Goal: Task Accomplishment & Management: Use online tool/utility

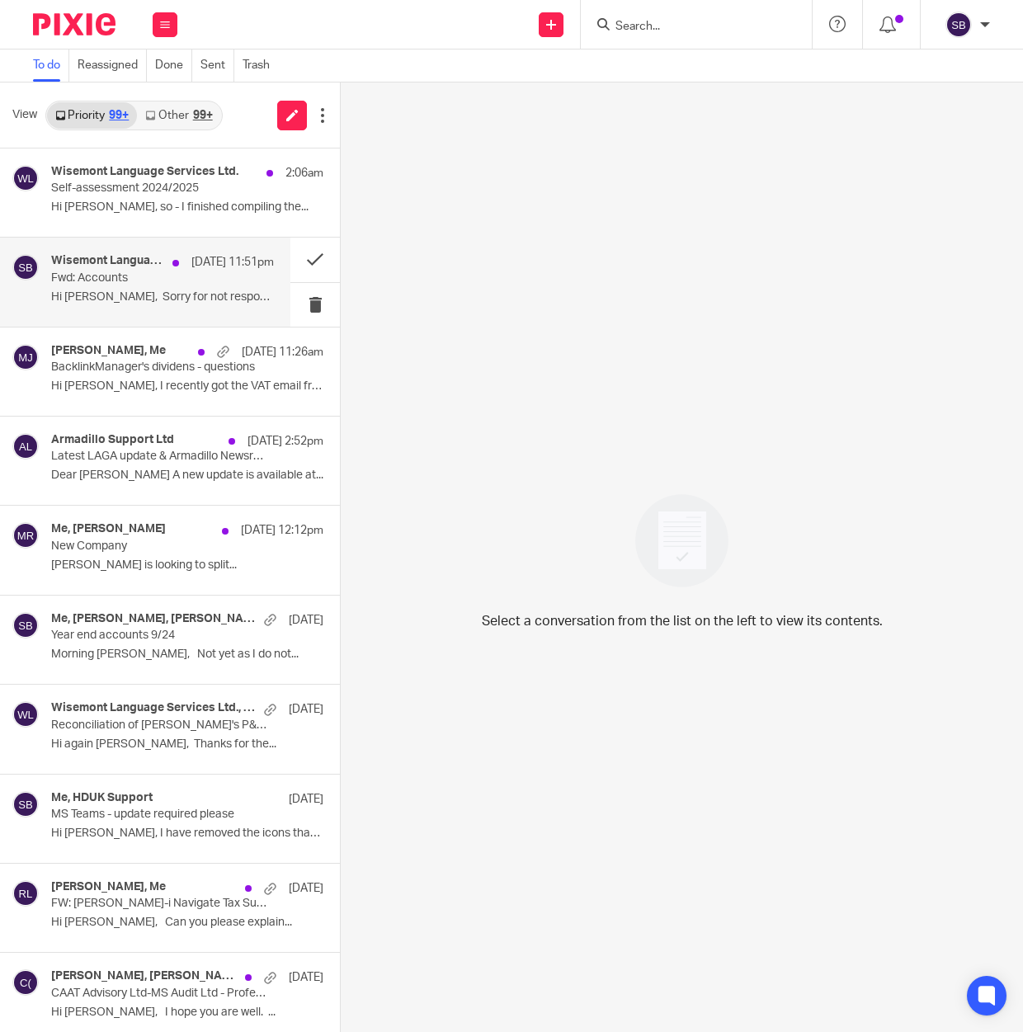
click at [184, 282] on p "Fwd: Accounts" at bounding box center [140, 278] width 178 height 14
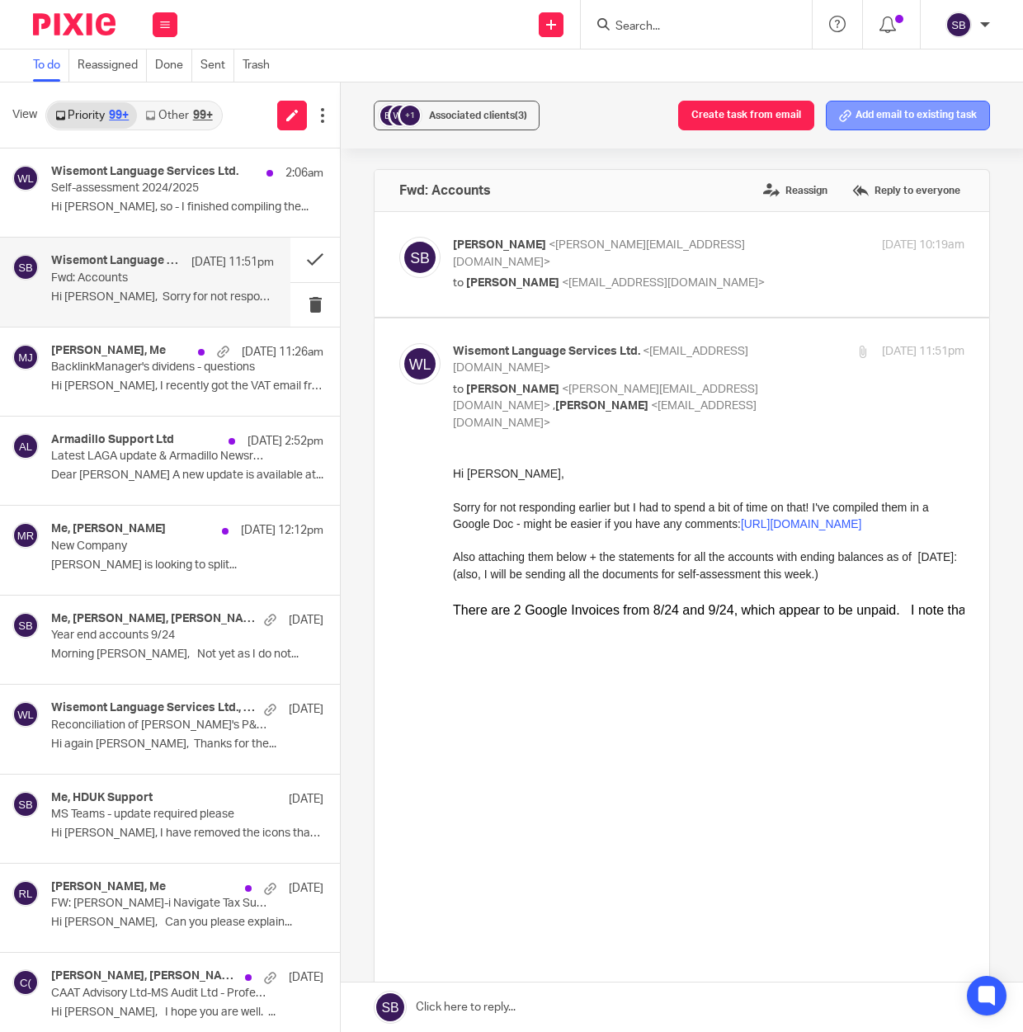
click at [849, 116] on button "Add email to existing task" at bounding box center [907, 116] width 164 height 30
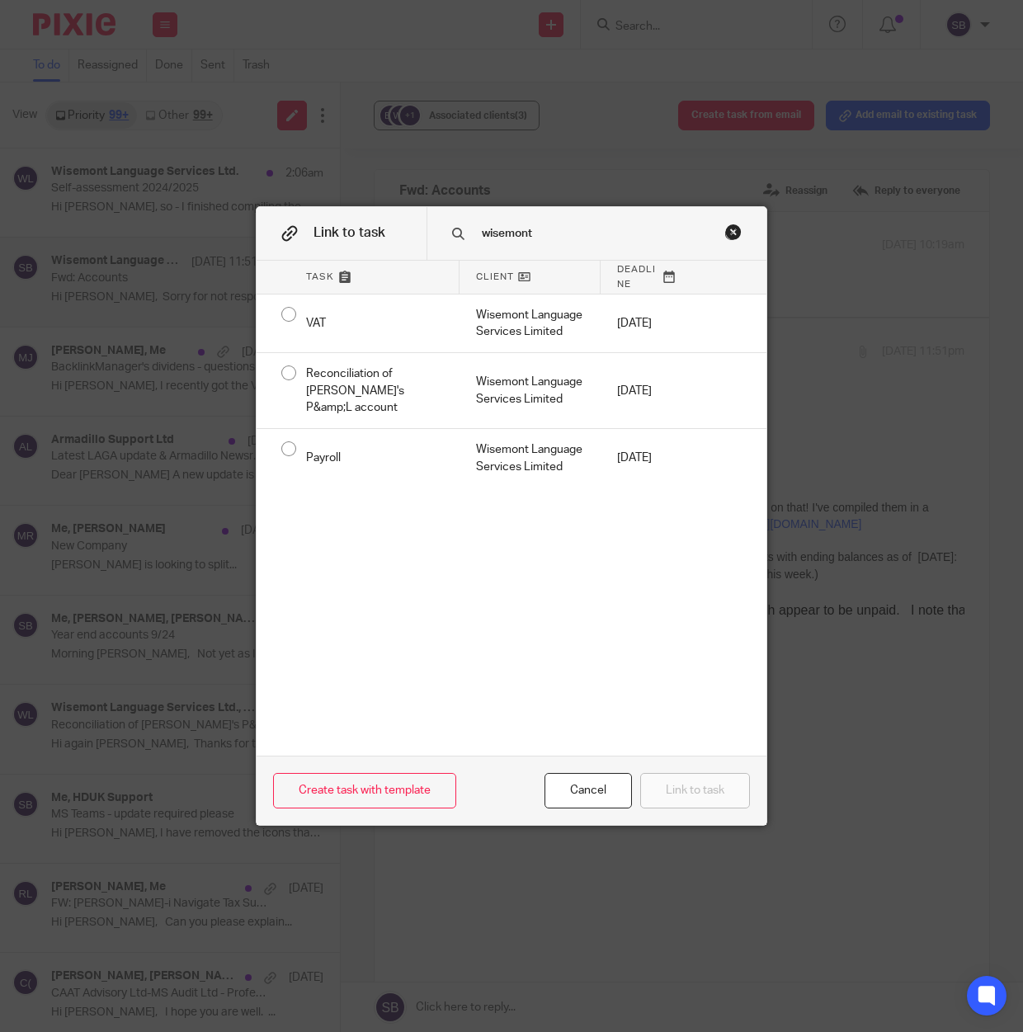
type input "wisemont"
click at [726, 232] on div "Close this dialog window" at bounding box center [733, 231] width 16 height 16
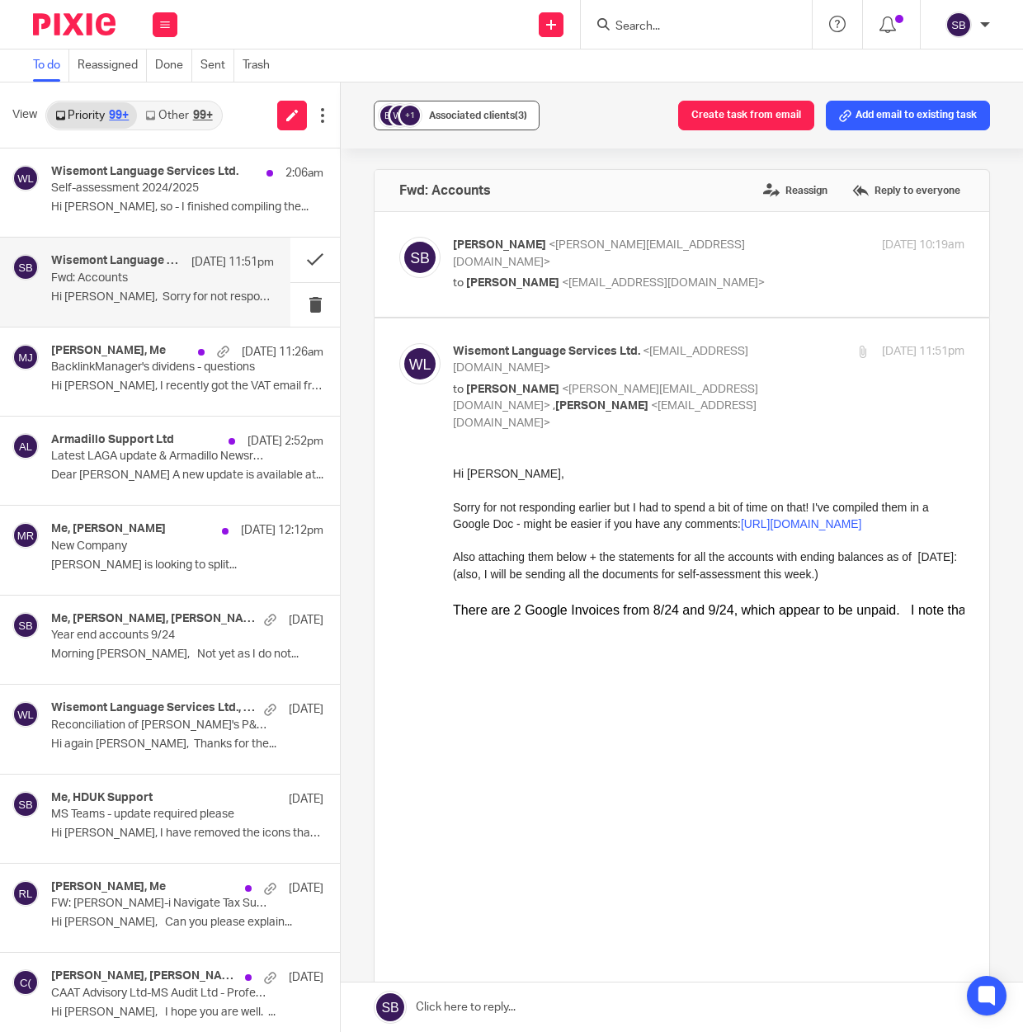
click at [465, 116] on span "Associated clients (3)" at bounding box center [478, 116] width 98 height 10
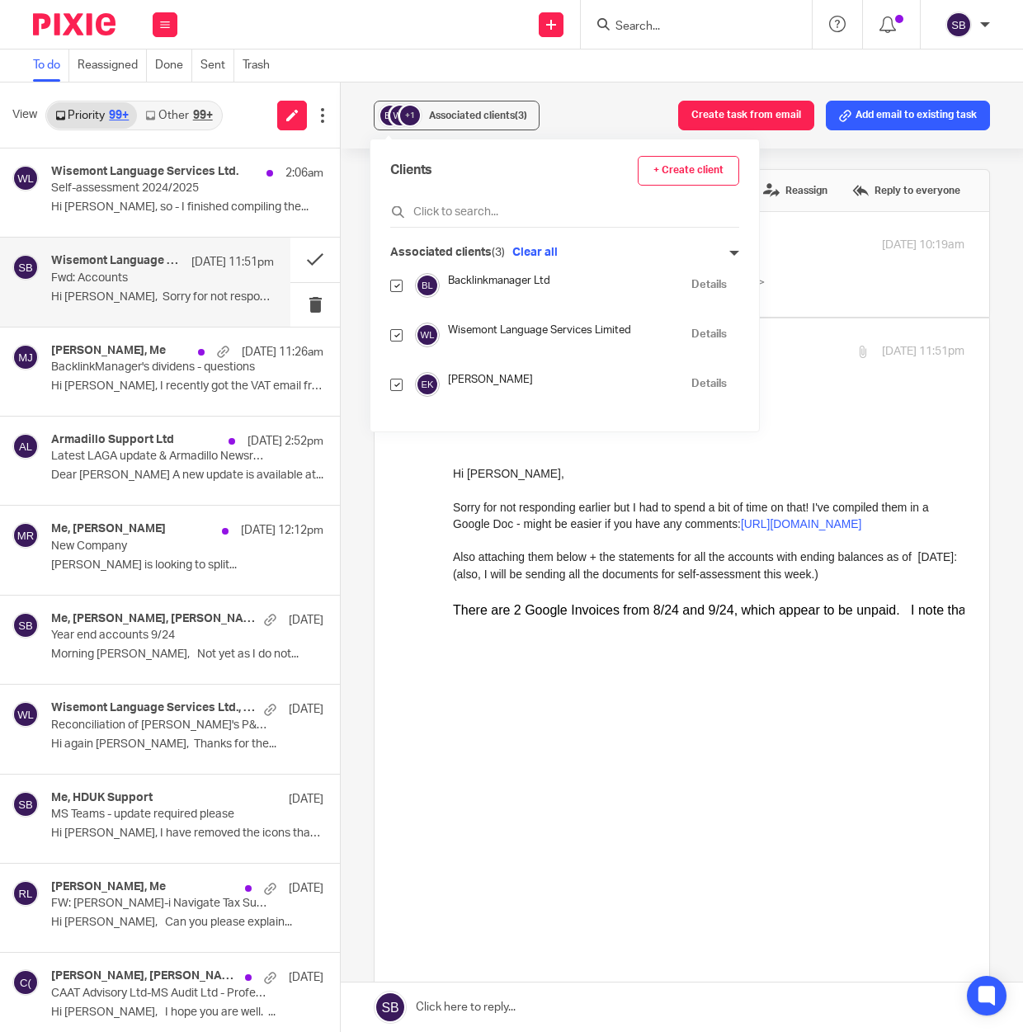
click at [691, 335] on link "Details" at bounding box center [708, 335] width 35 height 16
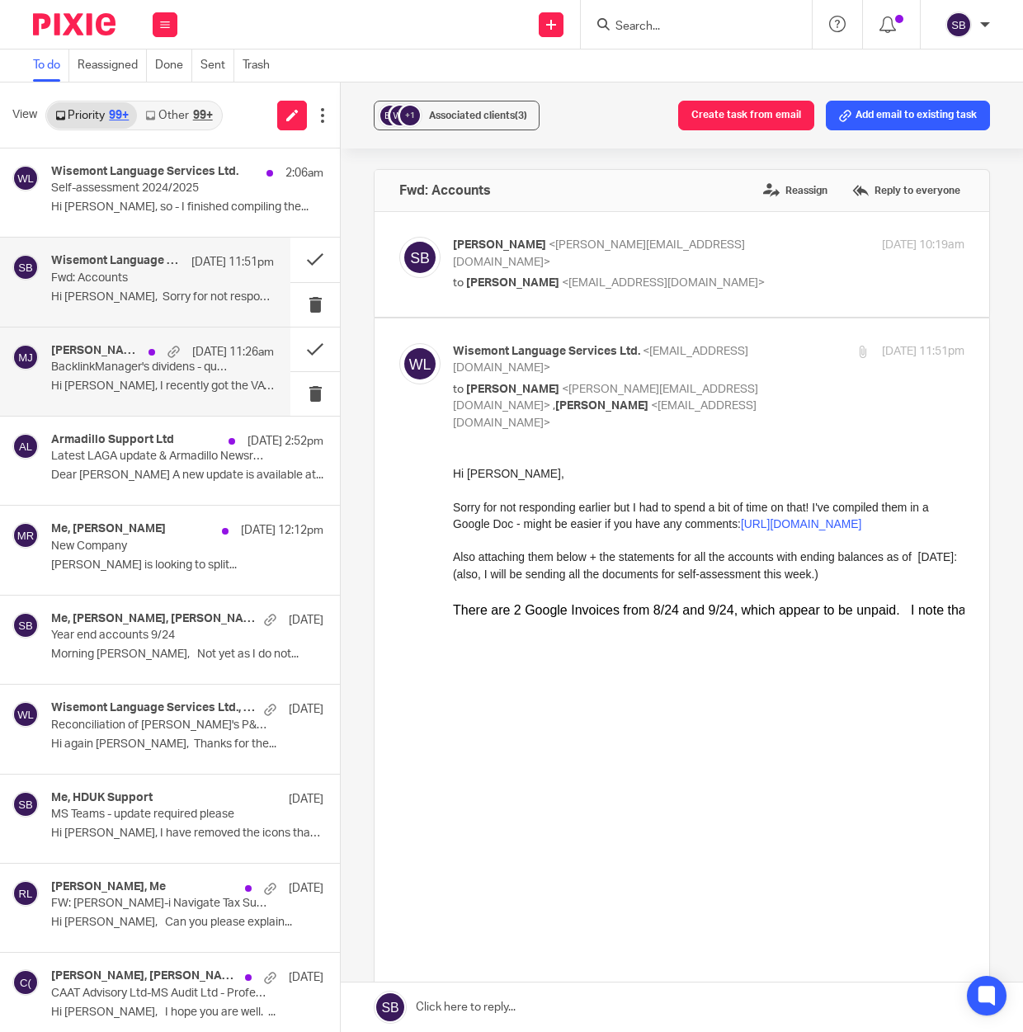
click at [153, 368] on p "BacklinkManager's dividens - questions" at bounding box center [140, 367] width 178 height 14
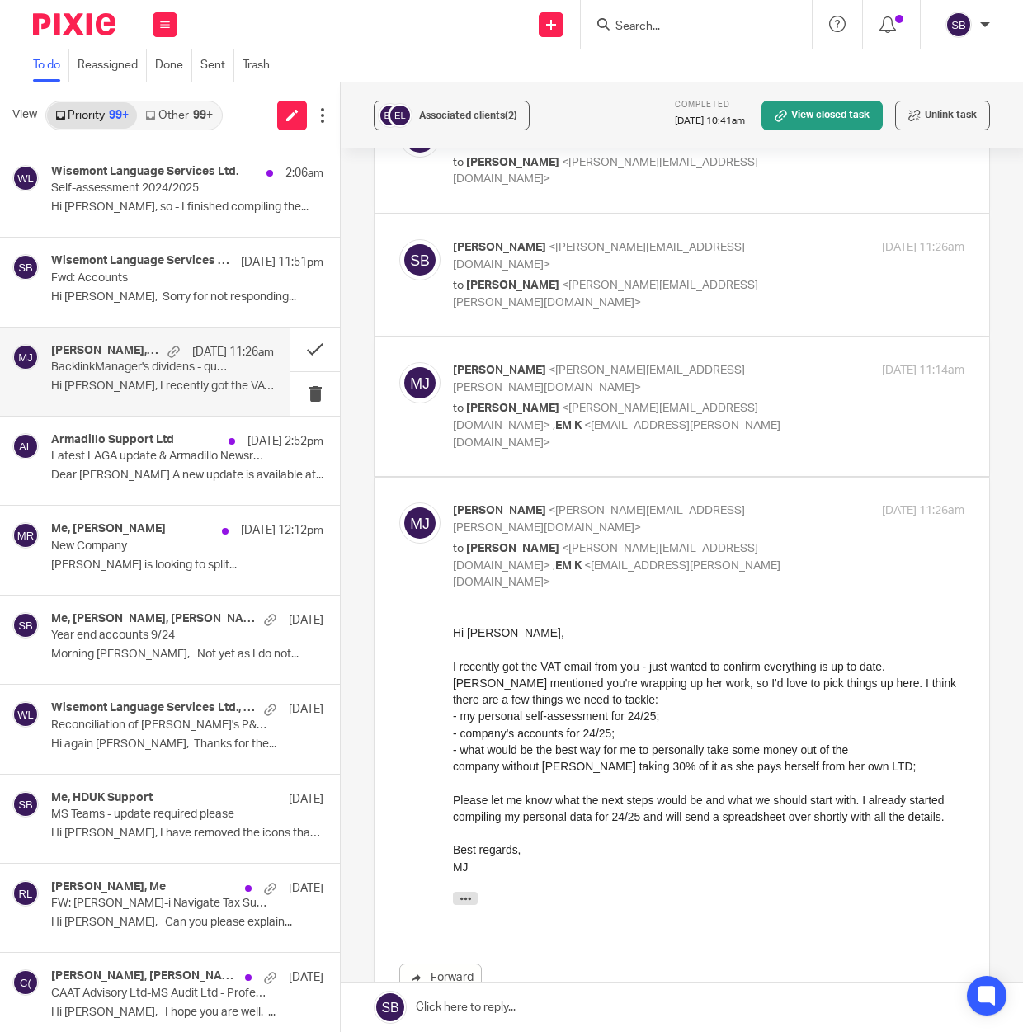
scroll to position [364, 0]
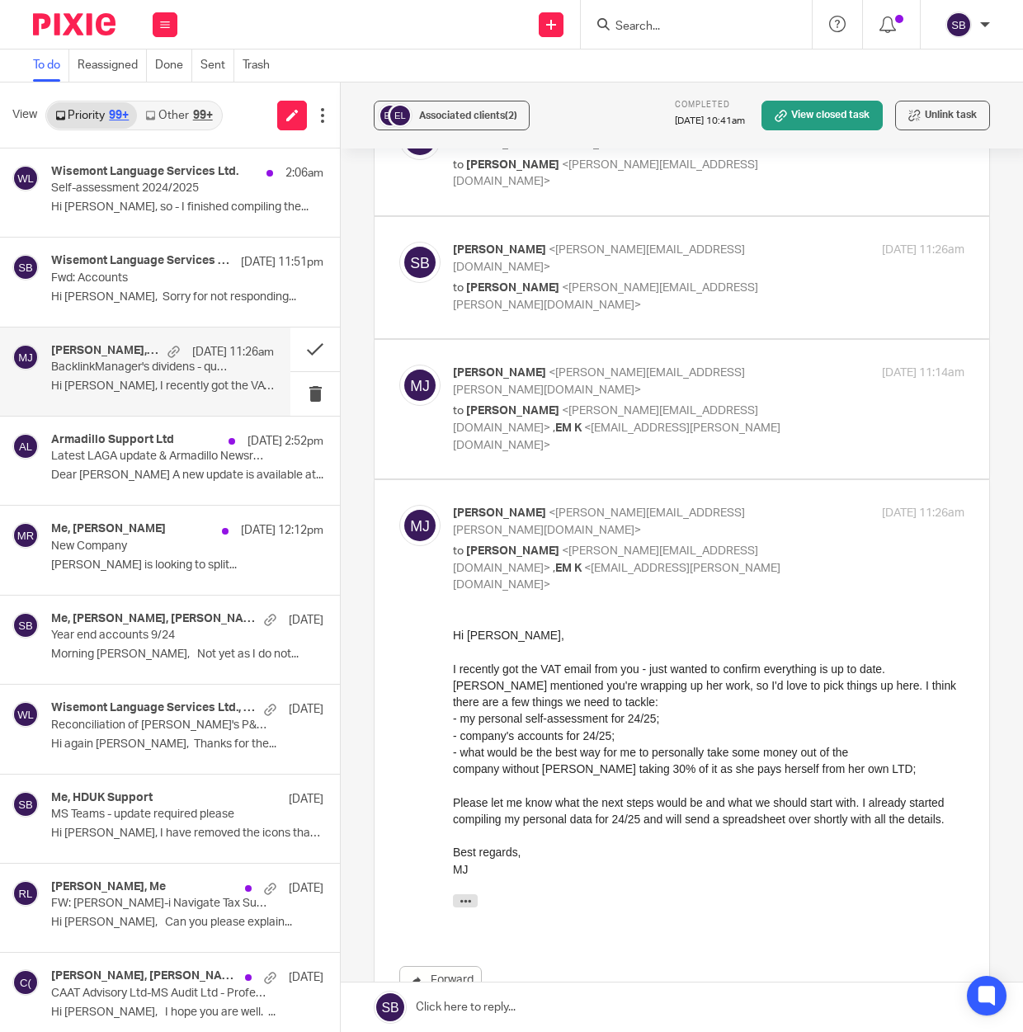
click at [492, 1005] on link at bounding box center [682, 1006] width 682 height 49
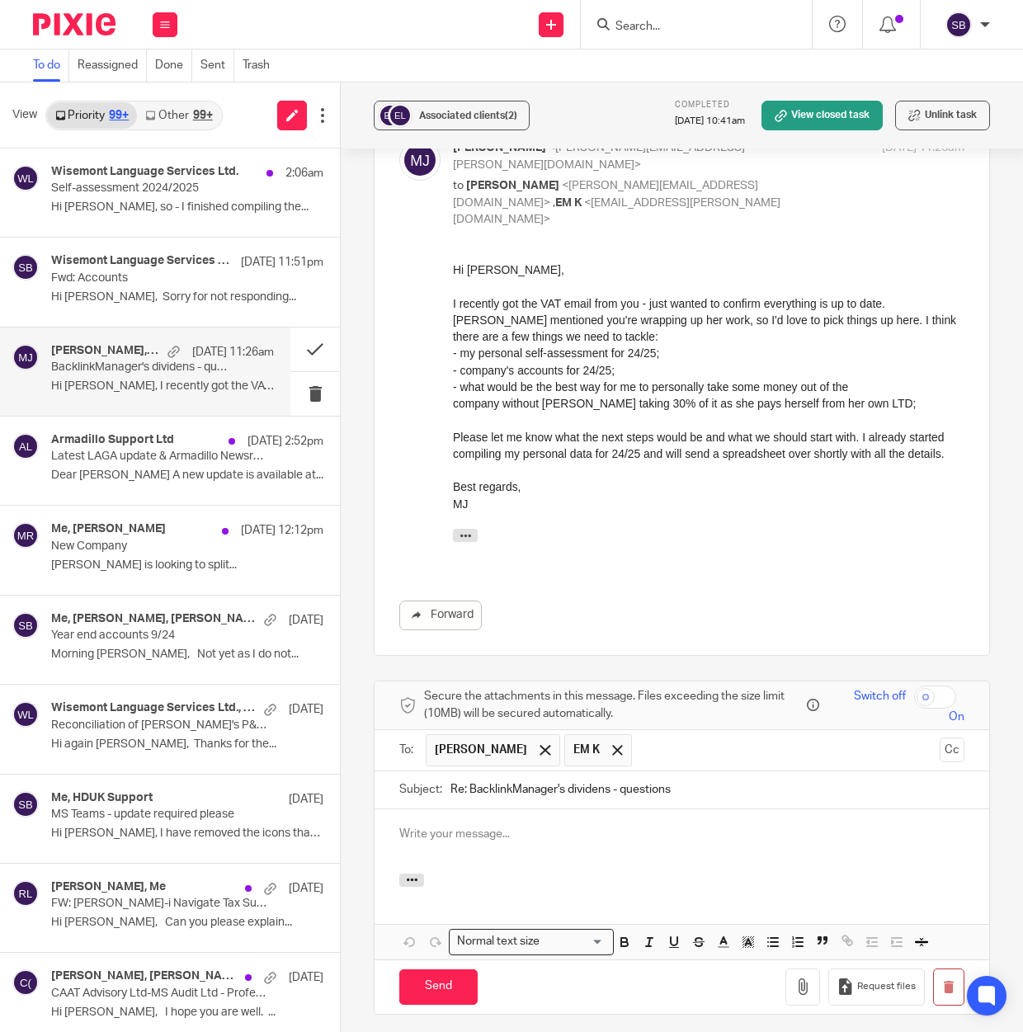
scroll to position [0, 0]
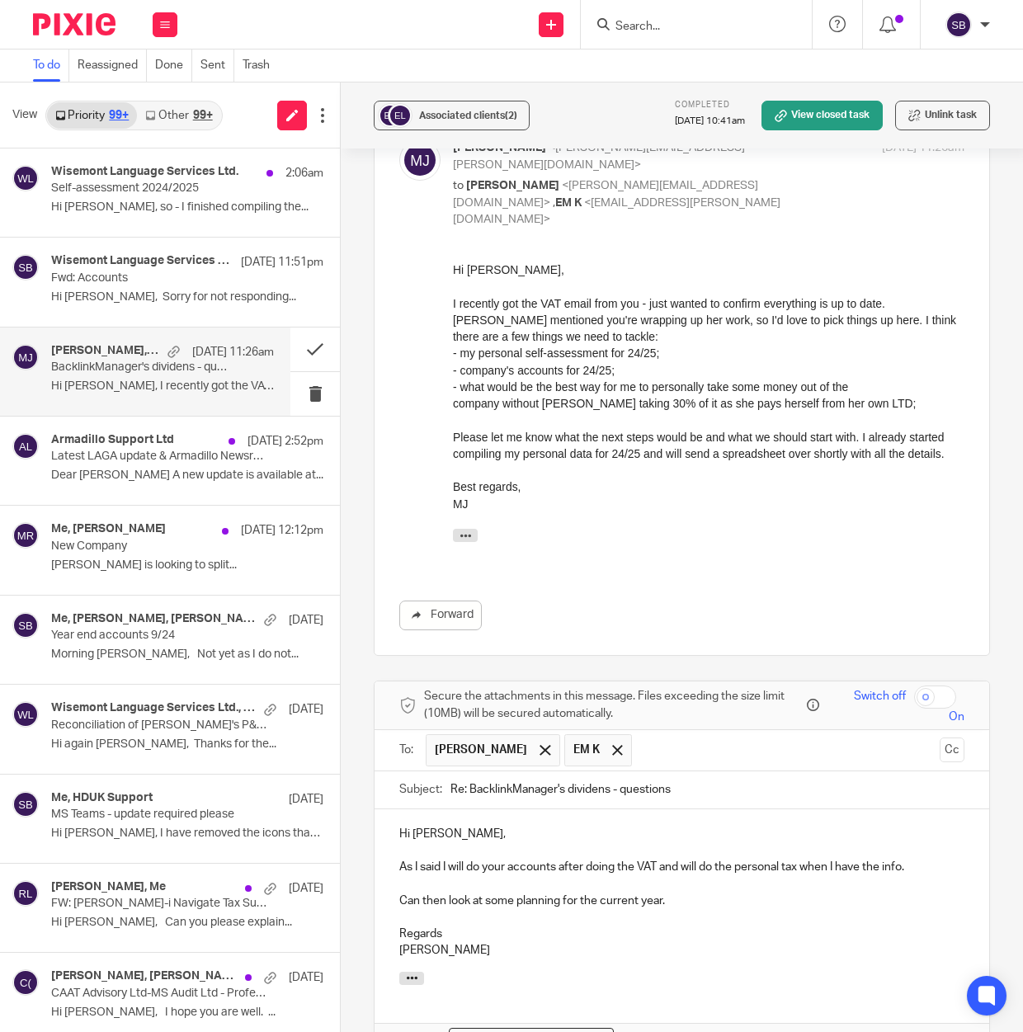
click at [734, 858] on p "As I said I will do your accounts after doing the VAT and will do the personal …" at bounding box center [681, 866] width 565 height 16
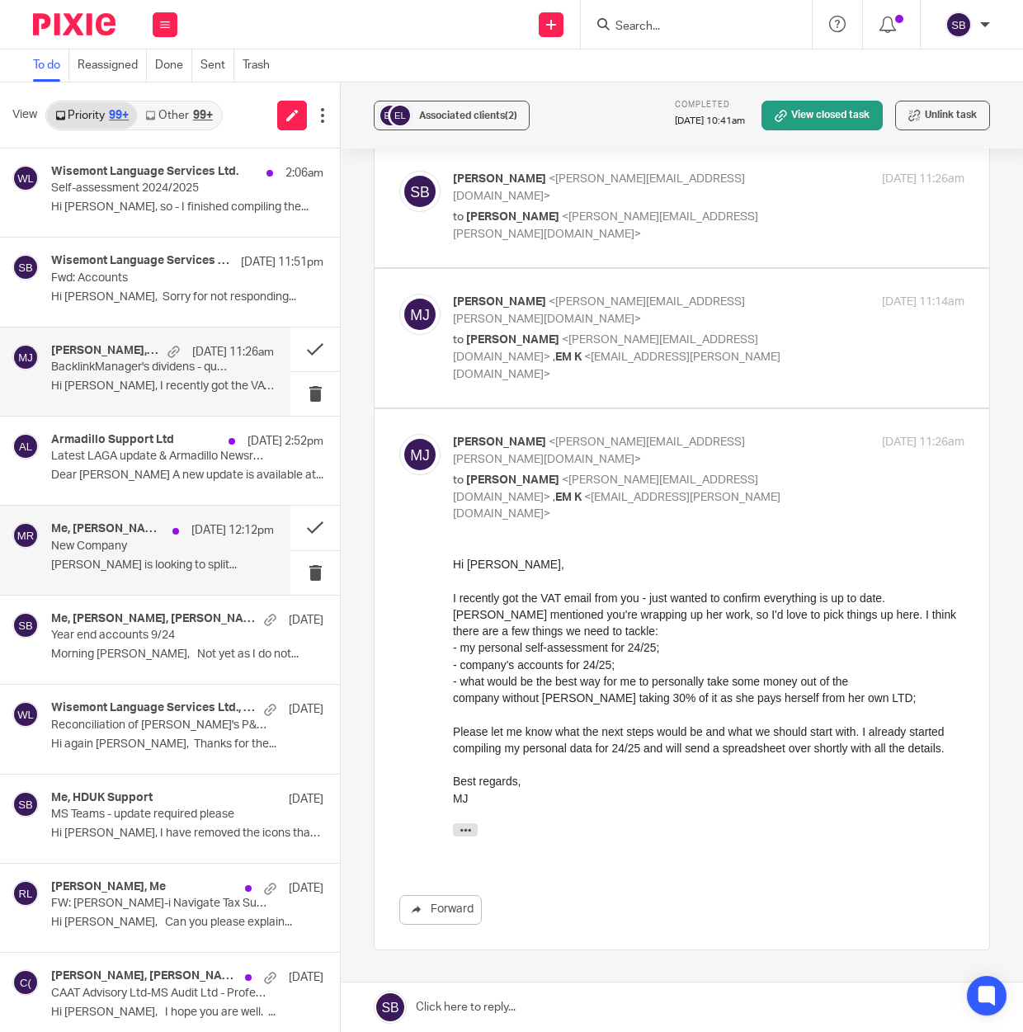
click at [195, 535] on p "[DATE] 12:12pm" at bounding box center [232, 530] width 82 height 16
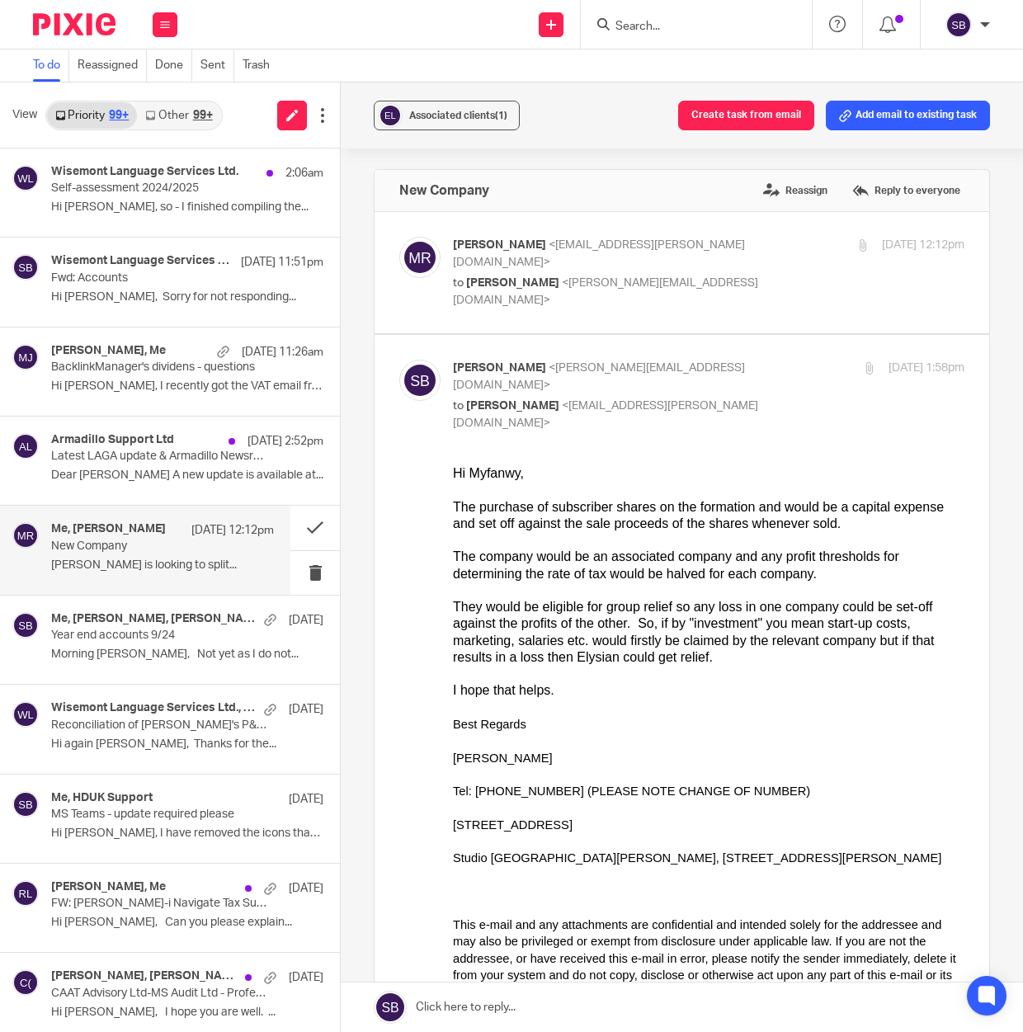
scroll to position [0, 0]
click at [745, 112] on button "Create task from email" at bounding box center [746, 116] width 136 height 30
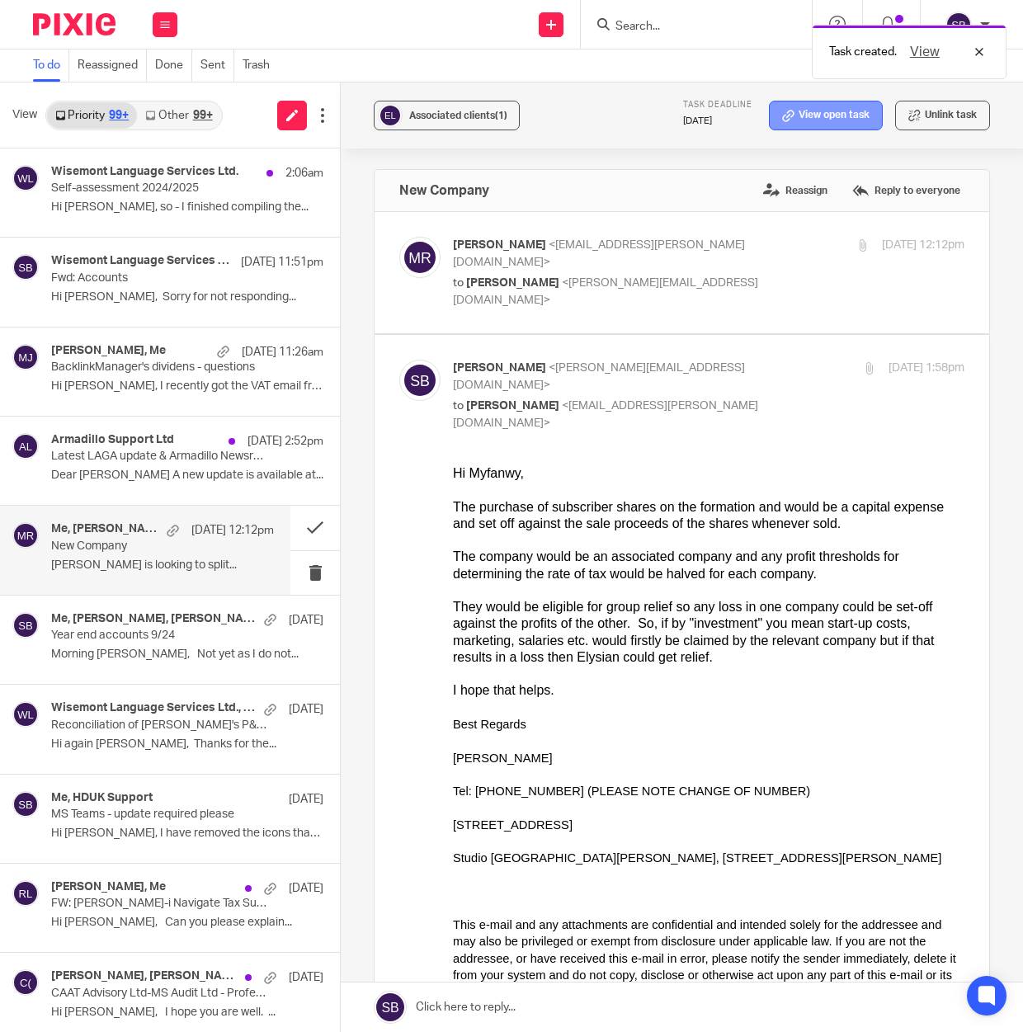
click at [822, 111] on link "View open task" at bounding box center [826, 116] width 114 height 30
